Goal: Information Seeking & Learning: Learn about a topic

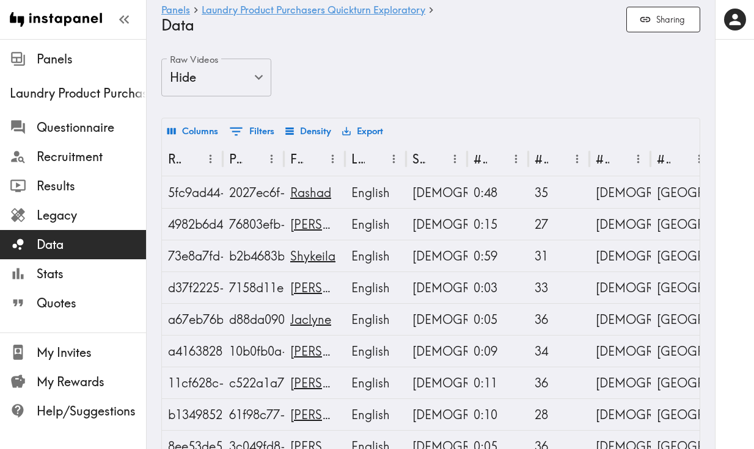
scroll to position [0, 176]
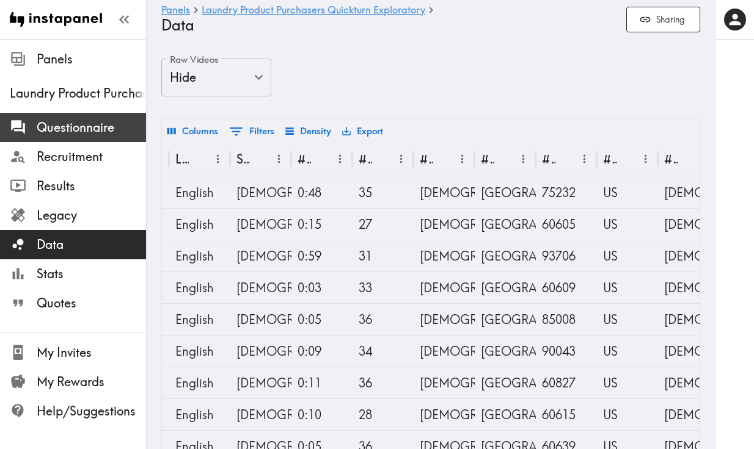
click at [82, 139] on div "Questionnaire" at bounding box center [73, 128] width 146 height 32
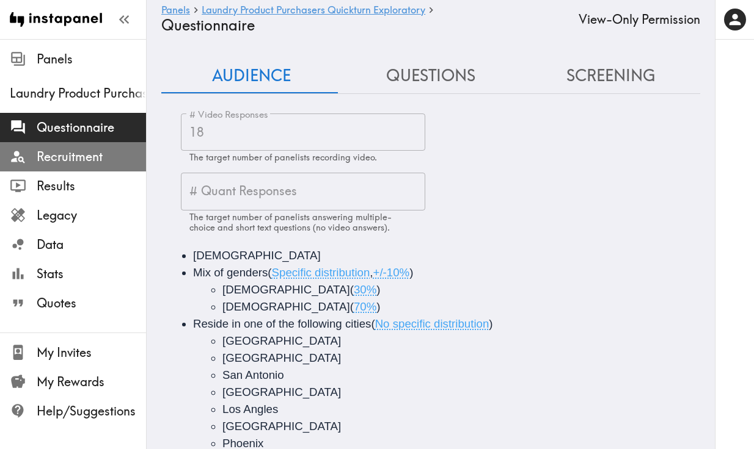
click at [81, 152] on span "Recruitment" at bounding box center [91, 156] width 109 height 17
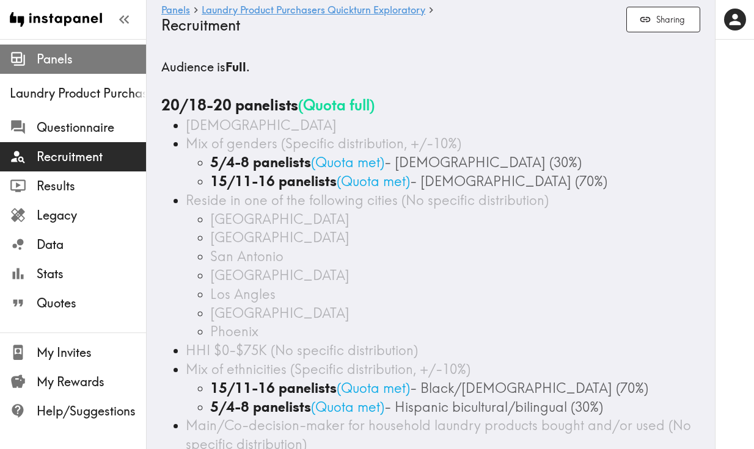
click at [96, 59] on span "Panels" at bounding box center [91, 59] width 109 height 17
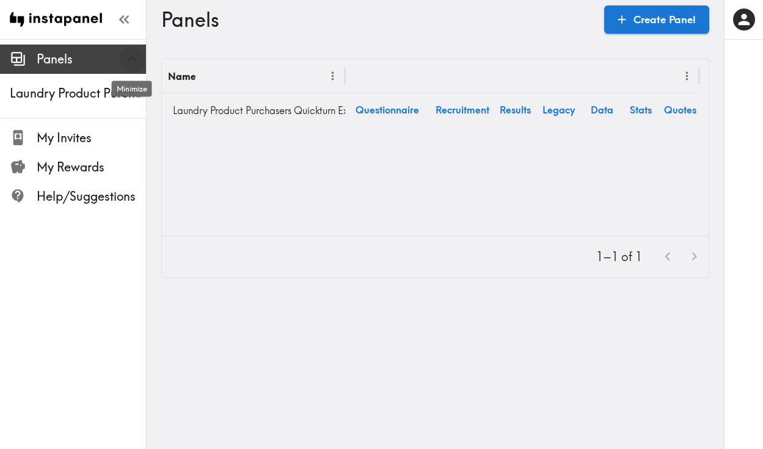
click at [125, 62] on icon "button" at bounding box center [132, 59] width 16 height 16
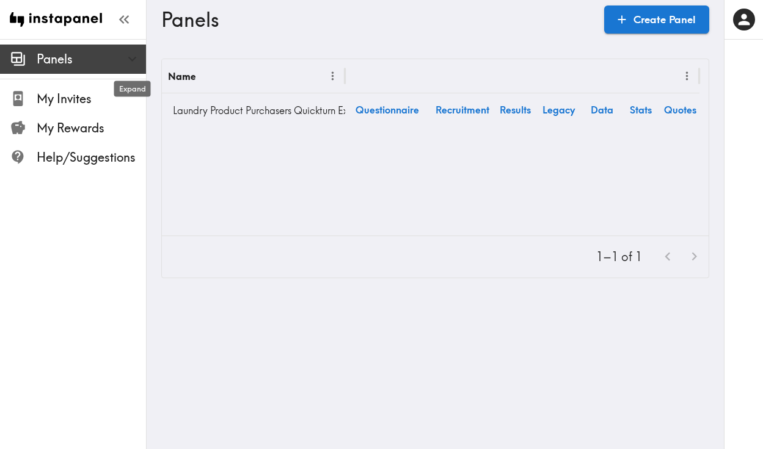
click at [125, 62] on icon "button" at bounding box center [132, 59] width 16 height 16
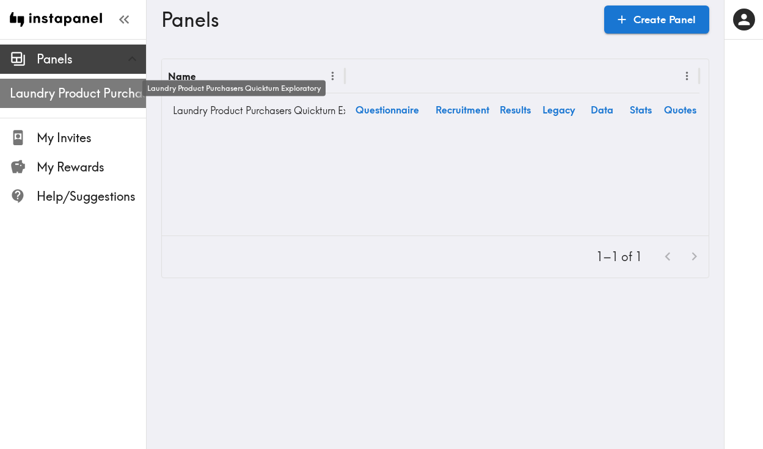
click at [101, 88] on span "Laundry Product Purchasers Quickturn Exploratory" at bounding box center [78, 93] width 136 height 17
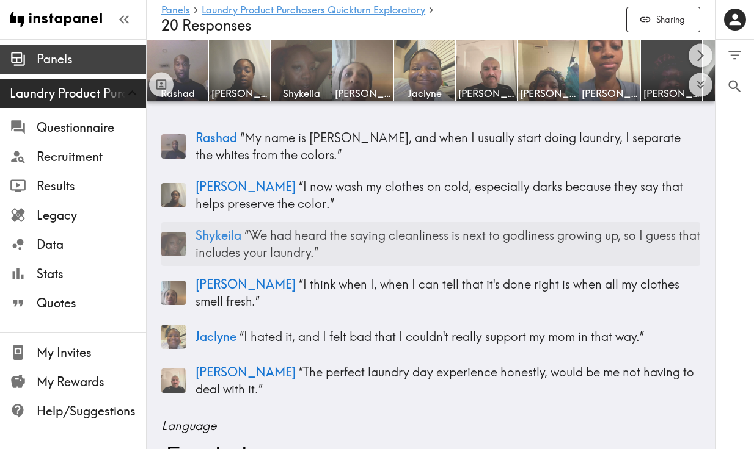
scroll to position [200, 0]
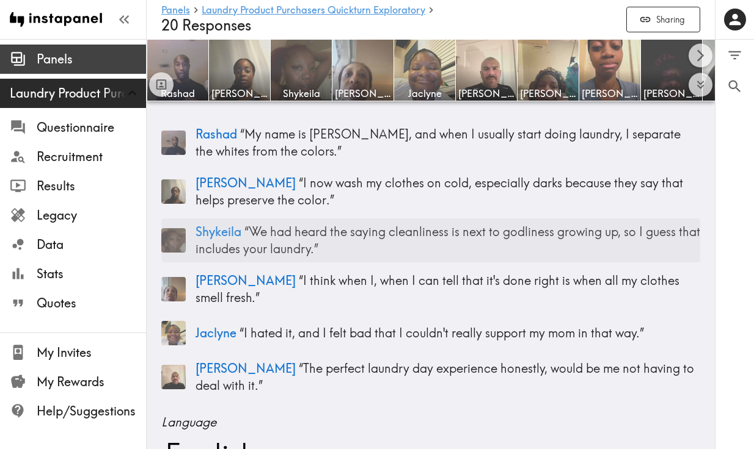
click at [352, 250] on p "Shykeila “ We had heard the saying cleanliness is next to godliness growing up,…" at bounding box center [447, 241] width 504 height 34
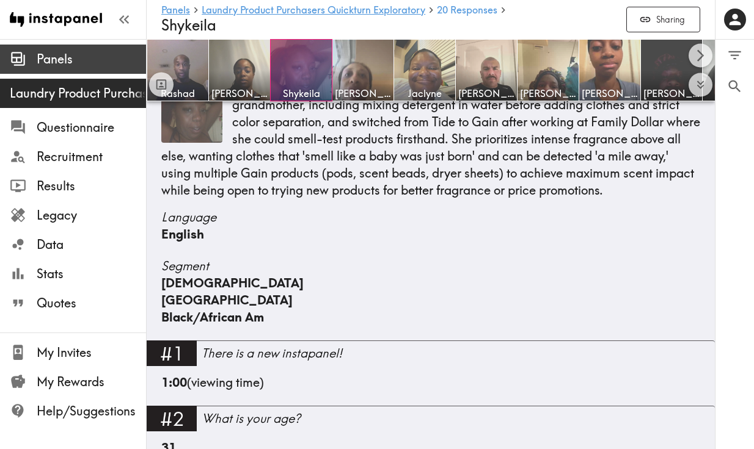
scroll to position [2261, 0]
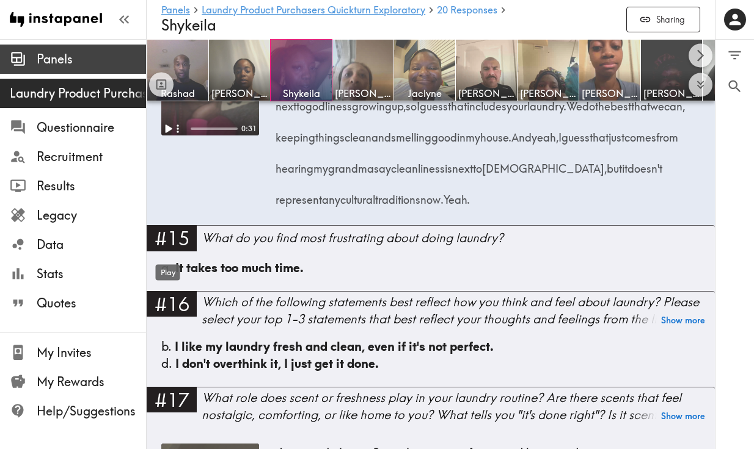
click at [167, 257] on div "Play" at bounding box center [168, 270] width 27 height 26
click at [173, 176] on div "Expand" at bounding box center [170, 186] width 39 height 26
click at [171, 55] on icon "Expand" at bounding box center [170, 47] width 16 height 16
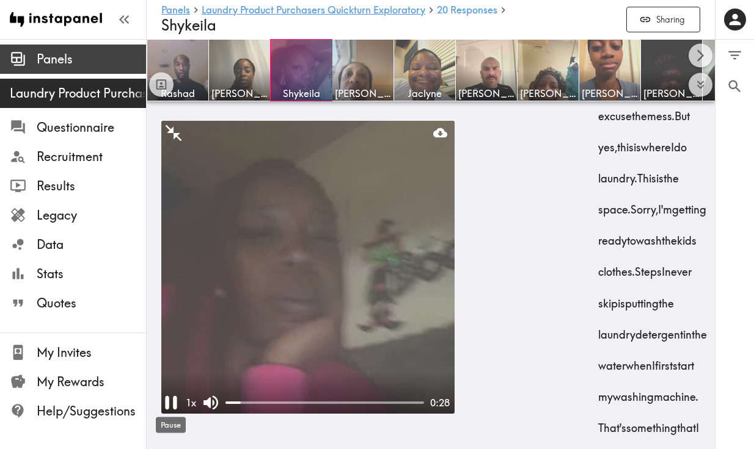
click at [172, 406] on icon "Pause" at bounding box center [170, 402] width 23 height 23
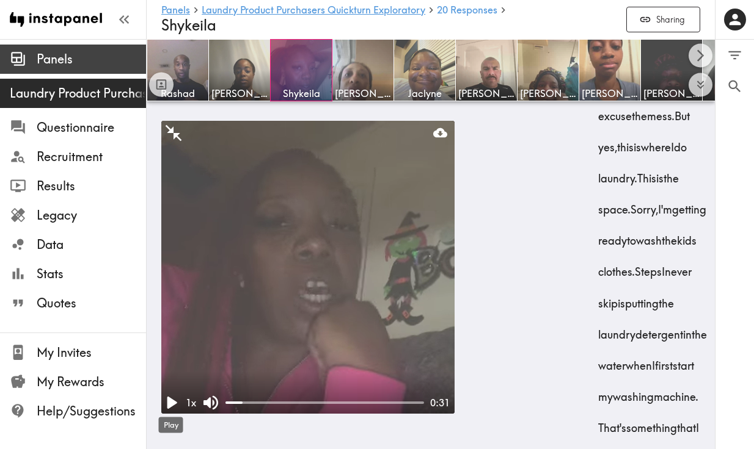
click at [172, 406] on icon "Play" at bounding box center [172, 403] width 10 height 12
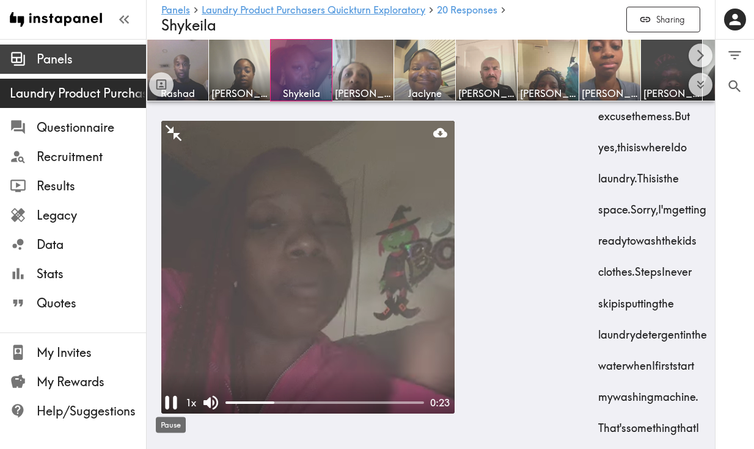
click at [170, 404] on icon "Pause" at bounding box center [170, 402] width 23 height 23
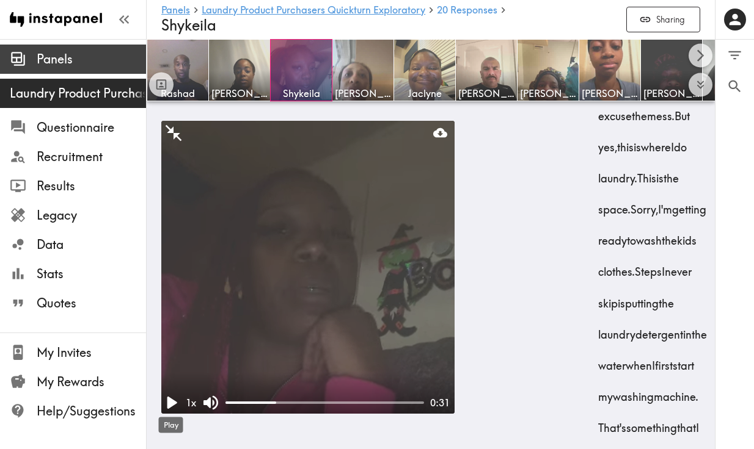
click at [169, 409] on div "Play" at bounding box center [171, 422] width 27 height 26
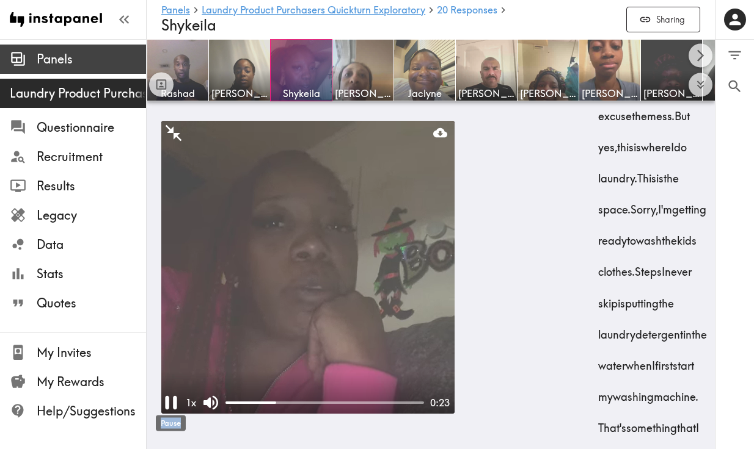
click at [169, 409] on div "Pause" at bounding box center [171, 420] width 32 height 26
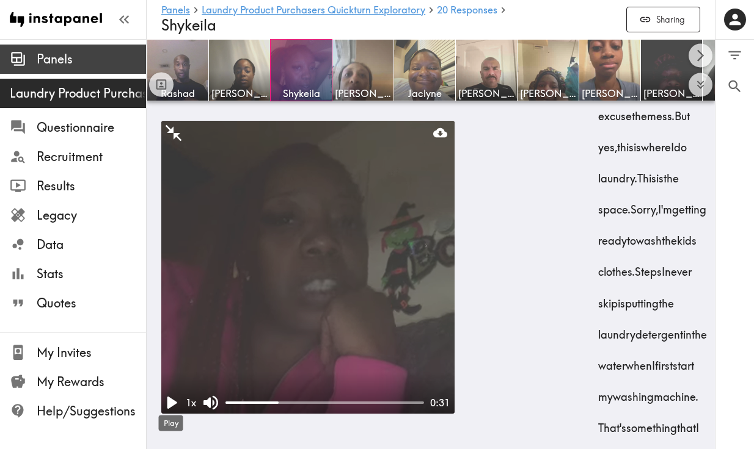
click at [169, 409] on div "Play" at bounding box center [171, 420] width 27 height 26
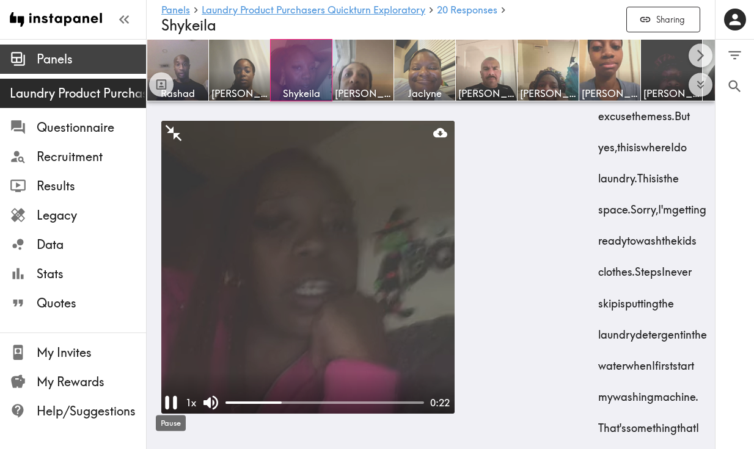
click at [169, 409] on div "Pause" at bounding box center [171, 420] width 32 height 26
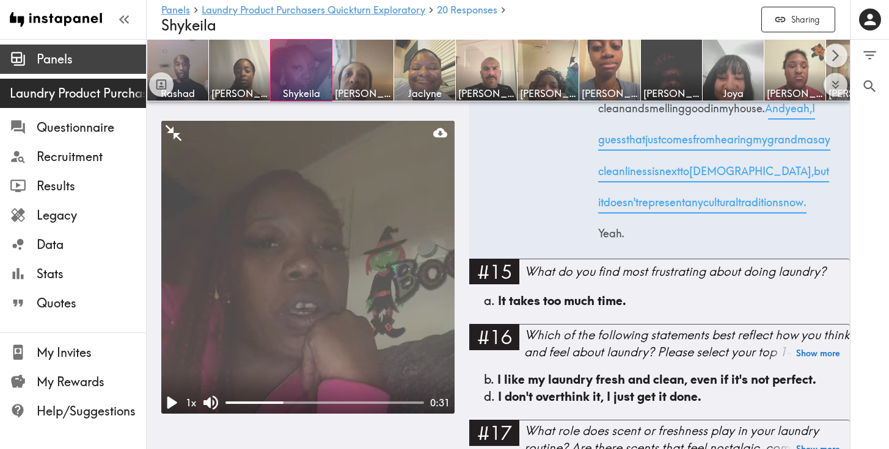
scroll to position [3077, 0]
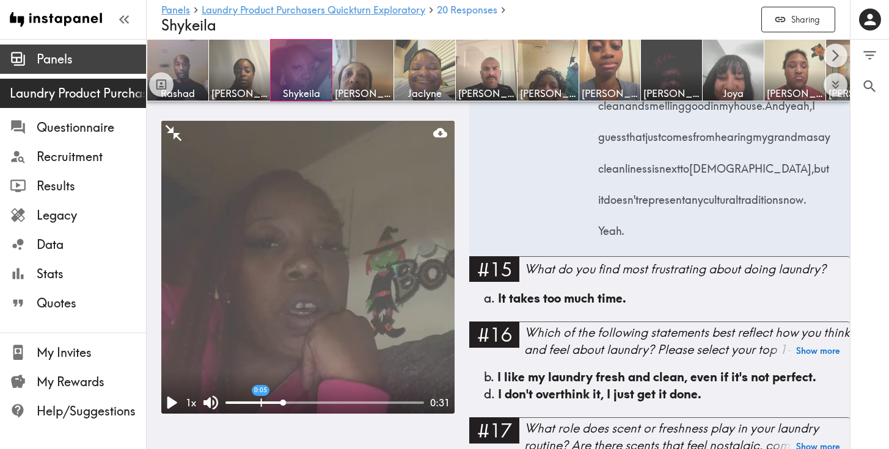
drag, startPoint x: 670, startPoint y: 244, endPoint x: 782, endPoint y: 321, distance: 136.2
click at [753, 242] on div "Just having clean clothes. It's like having clean clothes. We had heard the say…" at bounding box center [718, 102] width 234 height 282
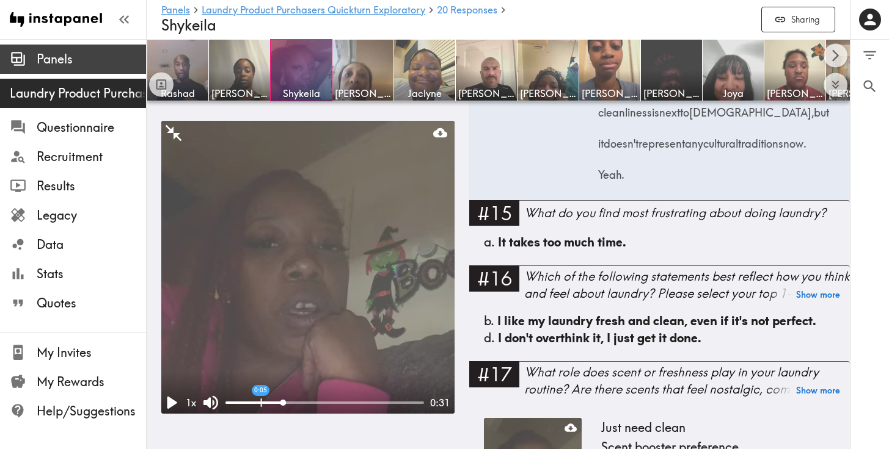
scroll to position [3139, 0]
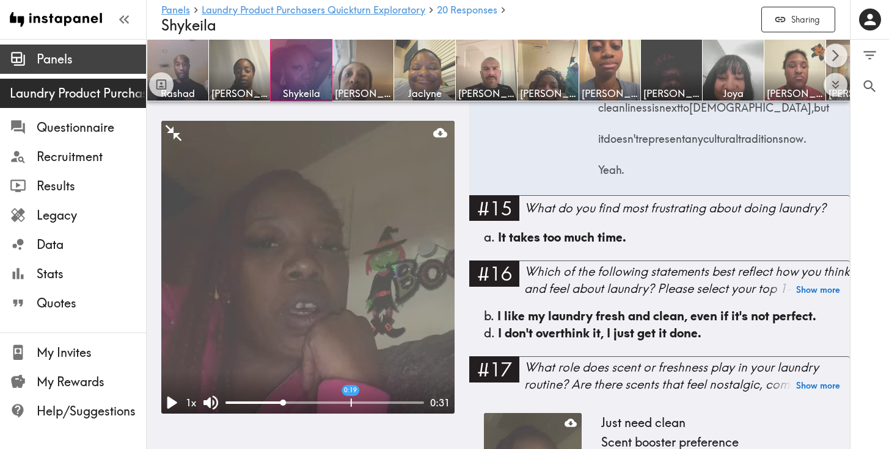
click at [753, 181] on div "Just having clean clothes. It's like having clean clothes. We had heard the say…" at bounding box center [718, 41] width 234 height 282
drag, startPoint x: 781, startPoint y: 247, endPoint x: 815, endPoint y: 379, distance: 136.4
click at [753, 181] on div "Just having clean clothes. It's like having clean clothes. We had heard the say…" at bounding box center [718, 41] width 234 height 282
copy div "We do the best that we can, keeping things clean and smelling good in my house.…"
